Goal: Information Seeking & Learning: Learn about a topic

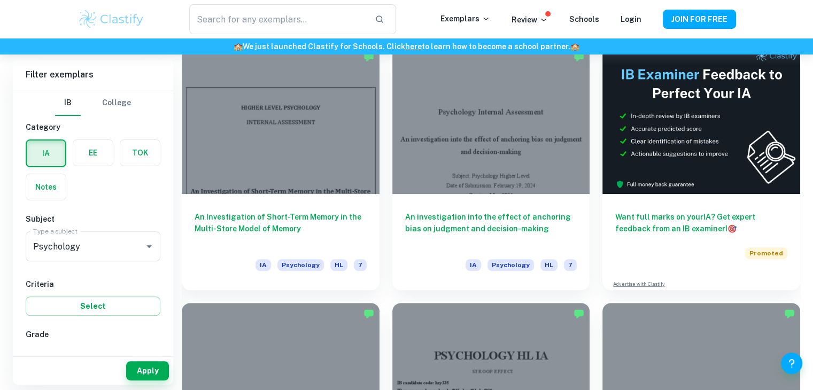
scroll to position [310, 0]
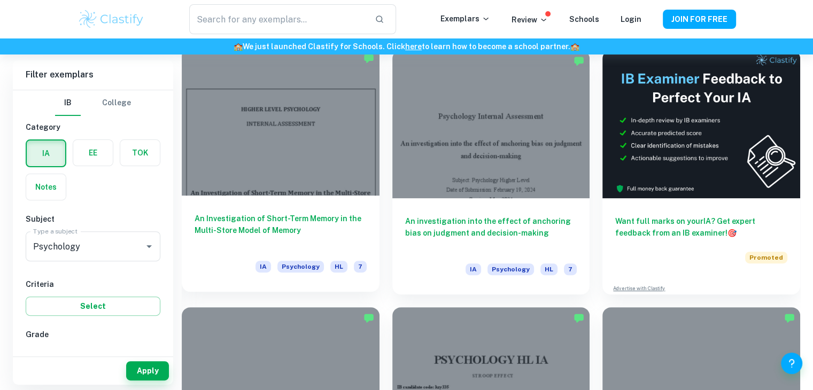
click at [282, 220] on h6 "An Investigation of Short-Term Memory in the Multi-Store Model of Memory" at bounding box center [281, 230] width 172 height 35
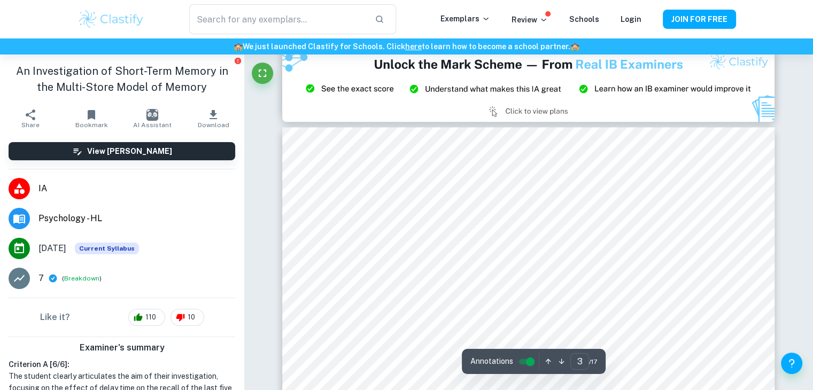
scroll to position [1382, 0]
click at [344, 82] on img at bounding box center [528, 85] width 493 height 74
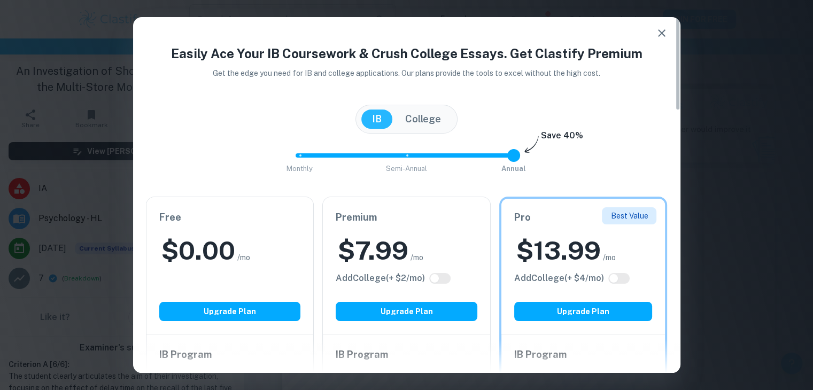
scroll to position [2, 0]
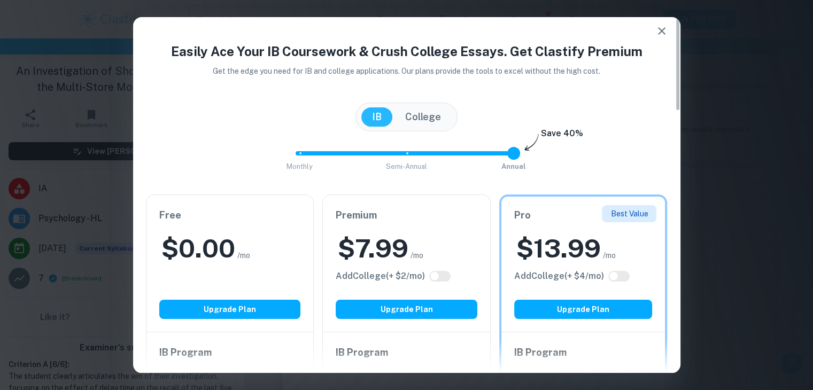
click at [404, 114] on button "College" at bounding box center [423, 116] width 57 height 19
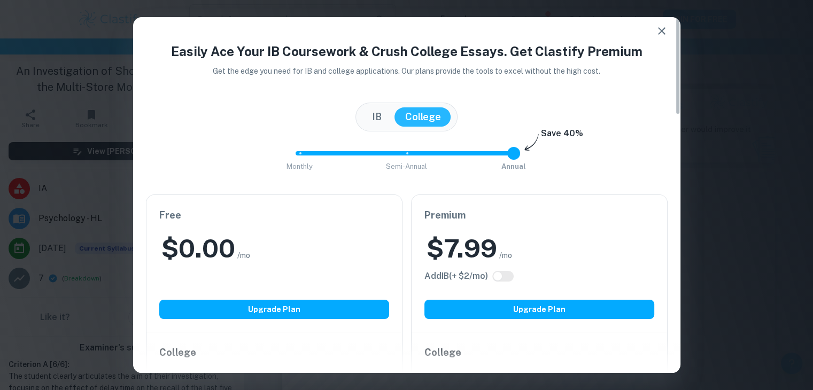
click at [371, 111] on button "IB" at bounding box center [377, 116] width 31 height 19
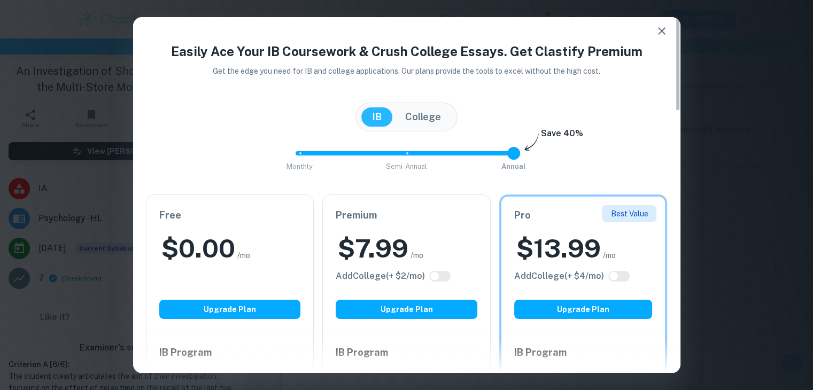
click at [371, 111] on button "IB" at bounding box center [377, 116] width 31 height 19
click at [664, 33] on icon "button" at bounding box center [661, 30] width 7 height 7
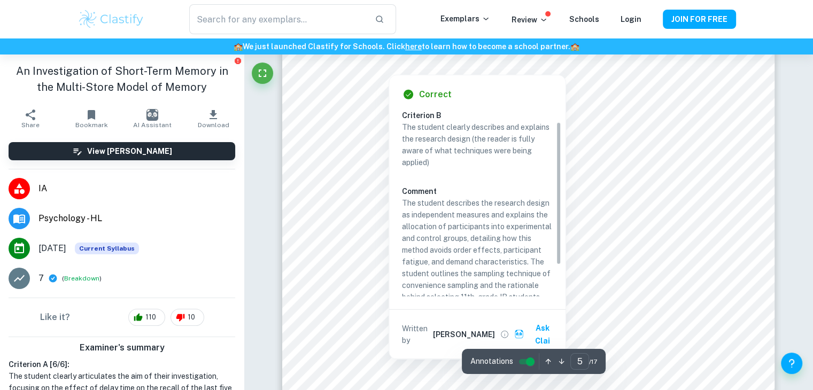
scroll to position [57, 0]
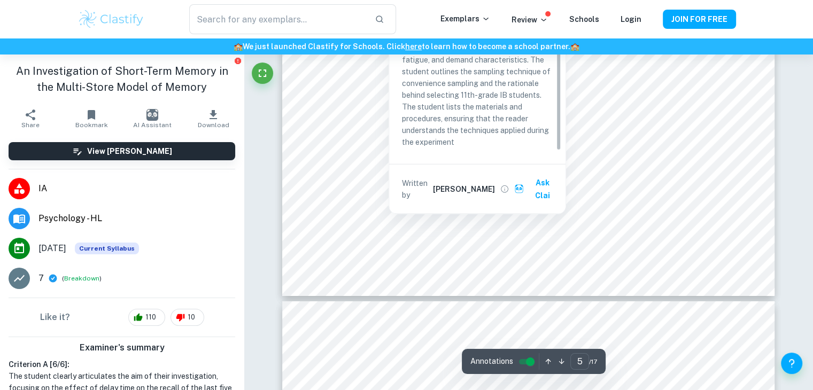
type input "6"
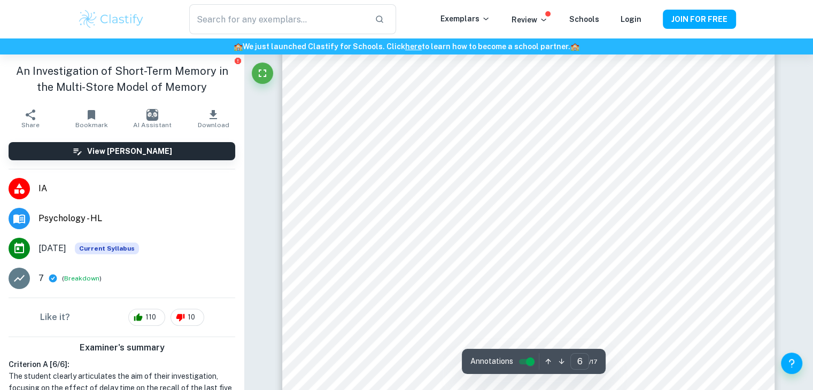
scroll to position [3455, 0]
